Goal: Find specific page/section

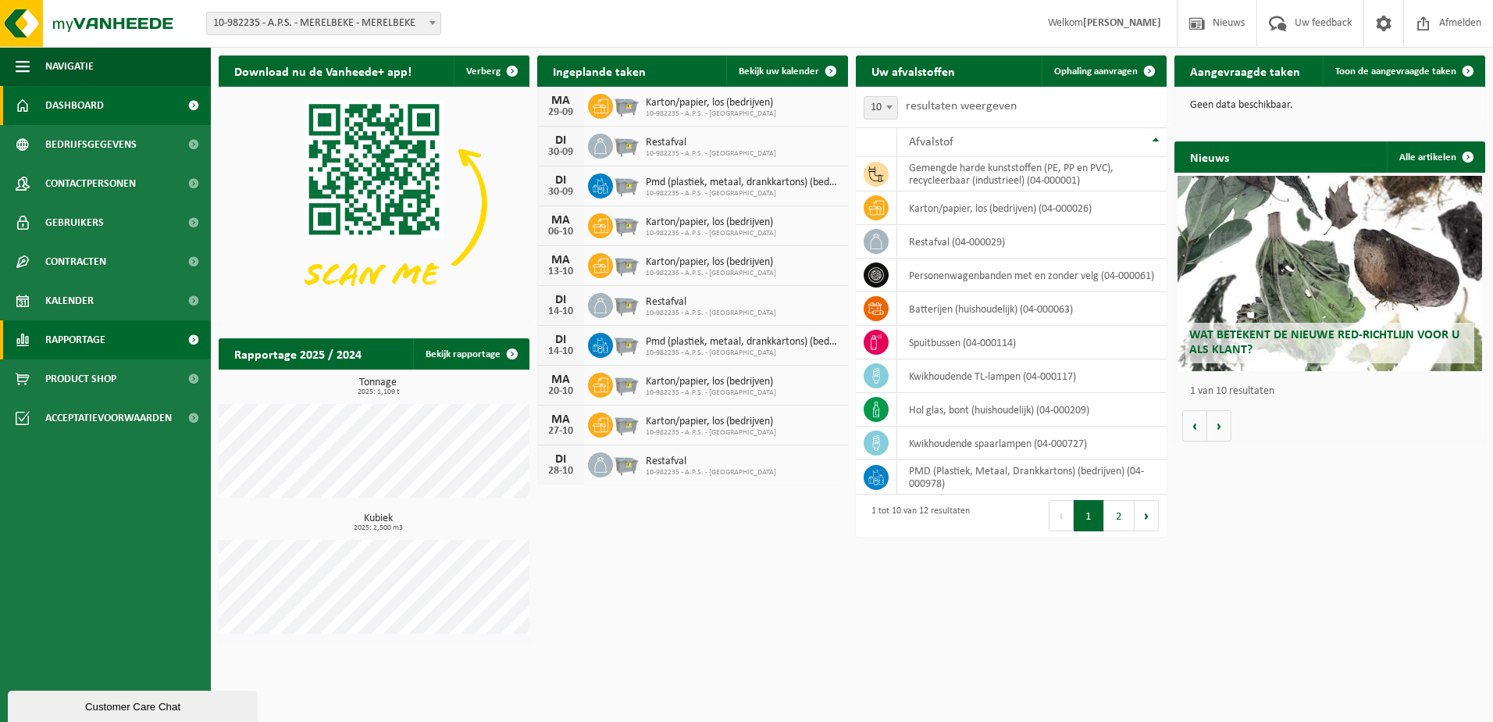
click at [68, 337] on span "Rapportage" at bounding box center [75, 339] width 60 height 39
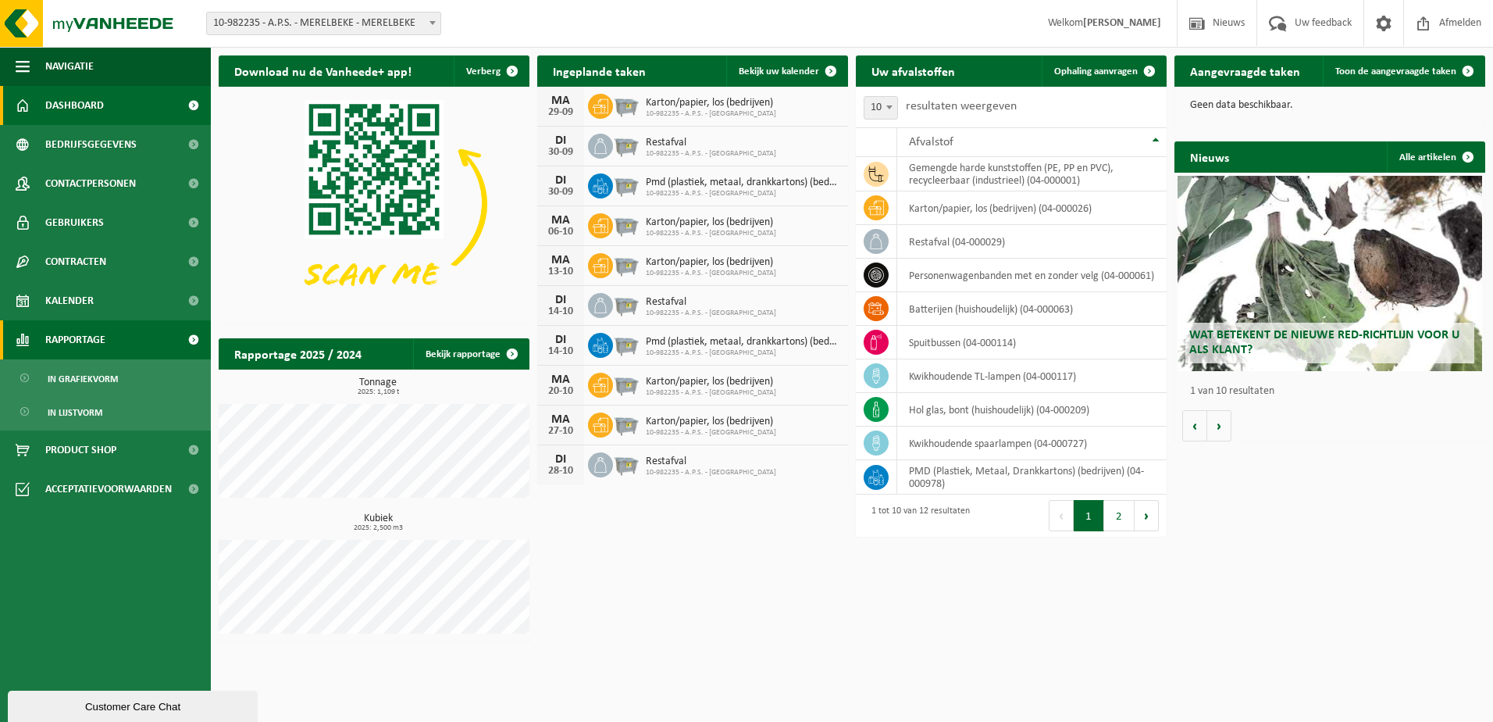
click at [68, 337] on span "Rapportage" at bounding box center [75, 339] width 60 height 39
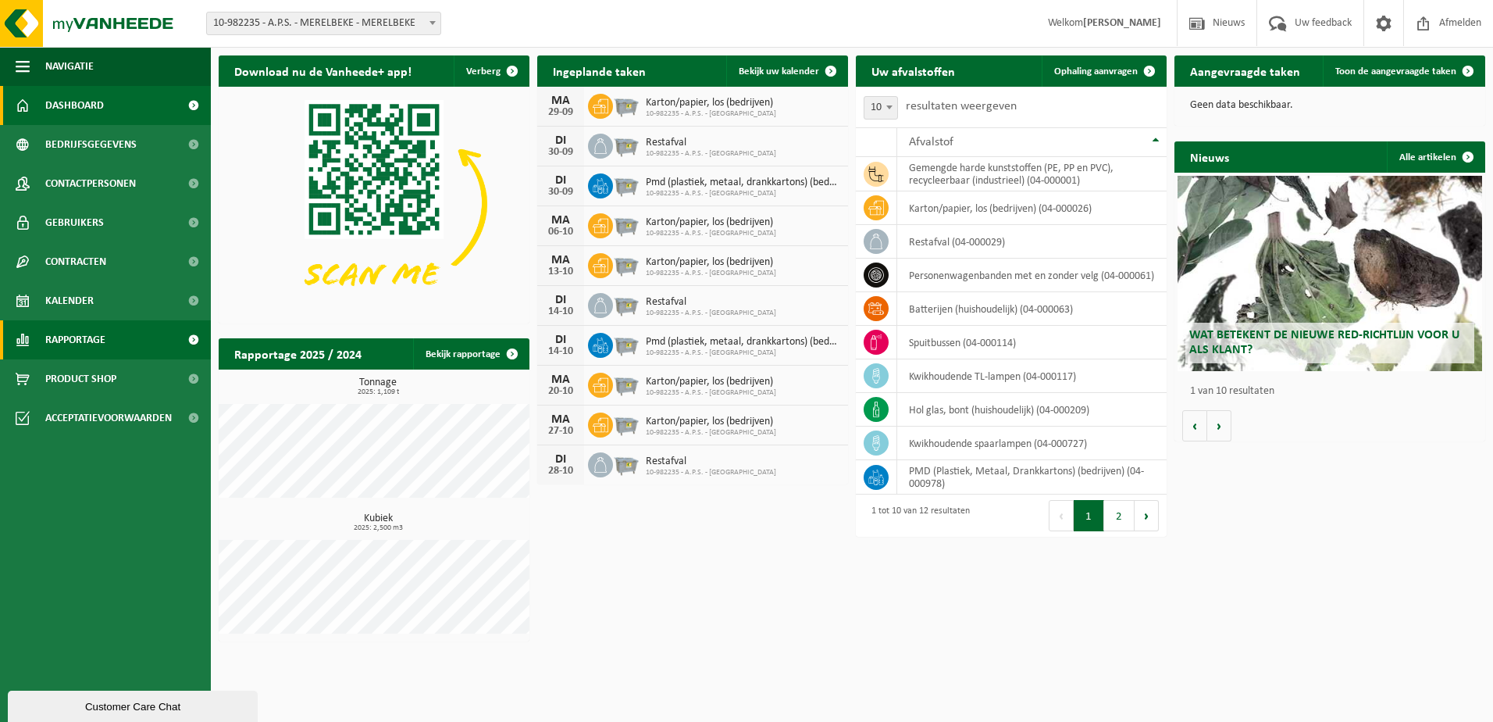
click at [68, 337] on span "Rapportage" at bounding box center [75, 339] width 60 height 39
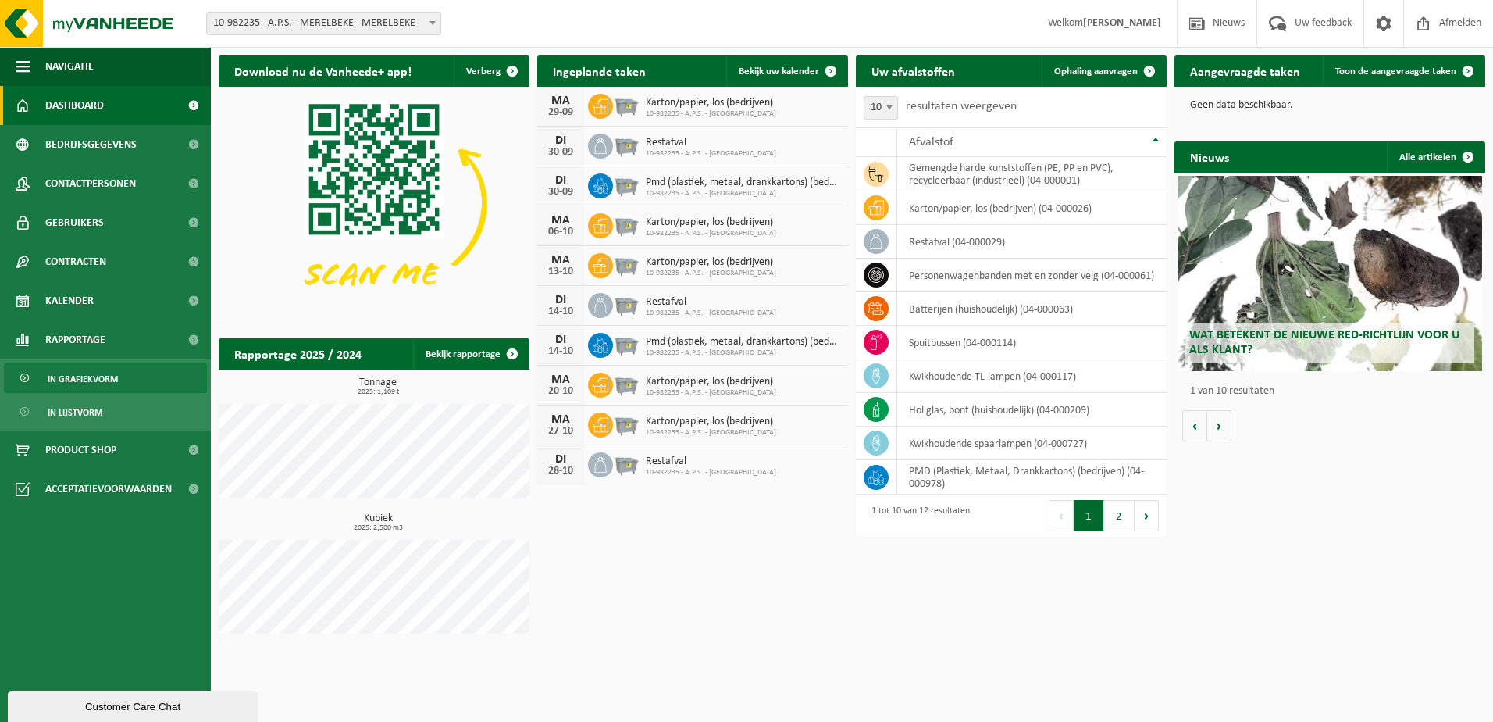
click at [80, 372] on span "In grafiekvorm" at bounding box center [83, 379] width 70 height 30
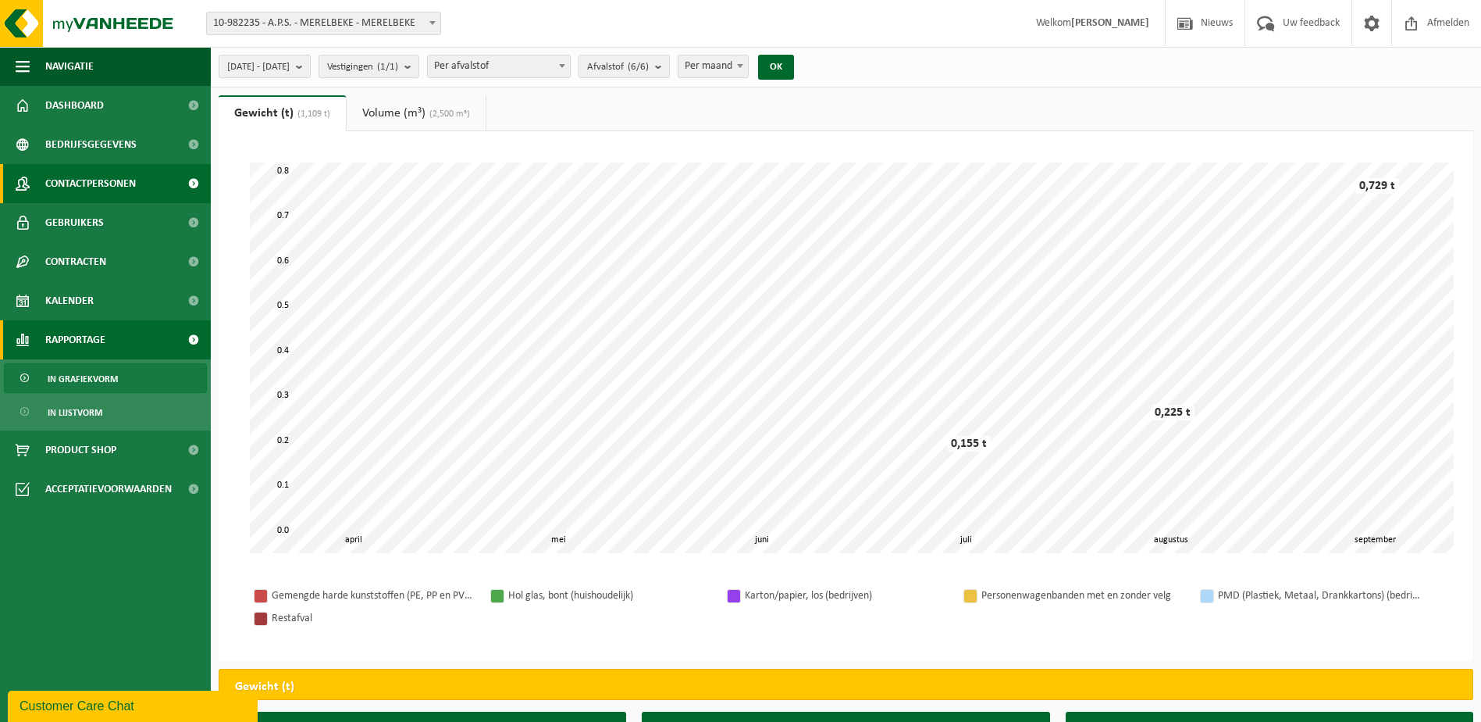
click at [34, 166] on link "Contactpersonen" at bounding box center [105, 183] width 211 height 39
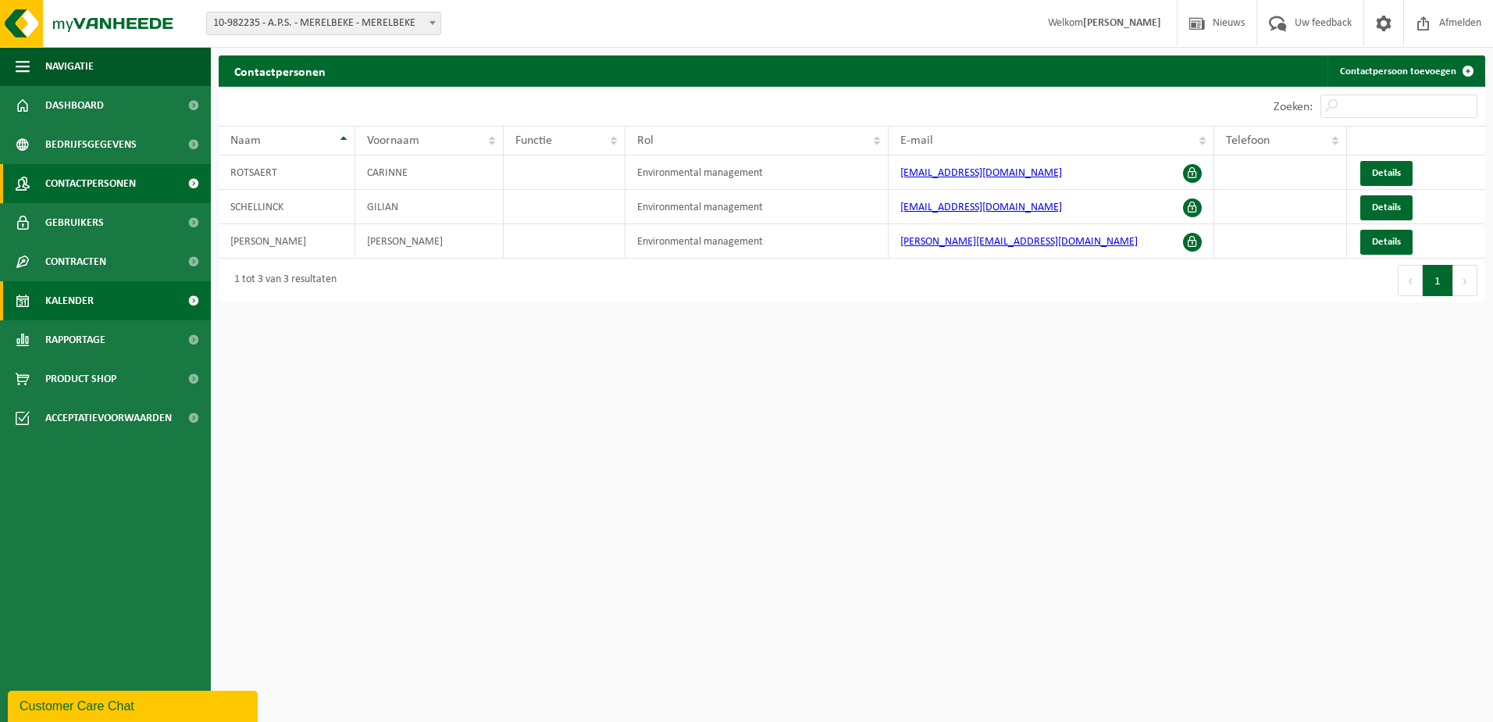
click at [73, 291] on span "Kalender" at bounding box center [69, 300] width 48 height 39
